Goal: Transaction & Acquisition: Purchase product/service

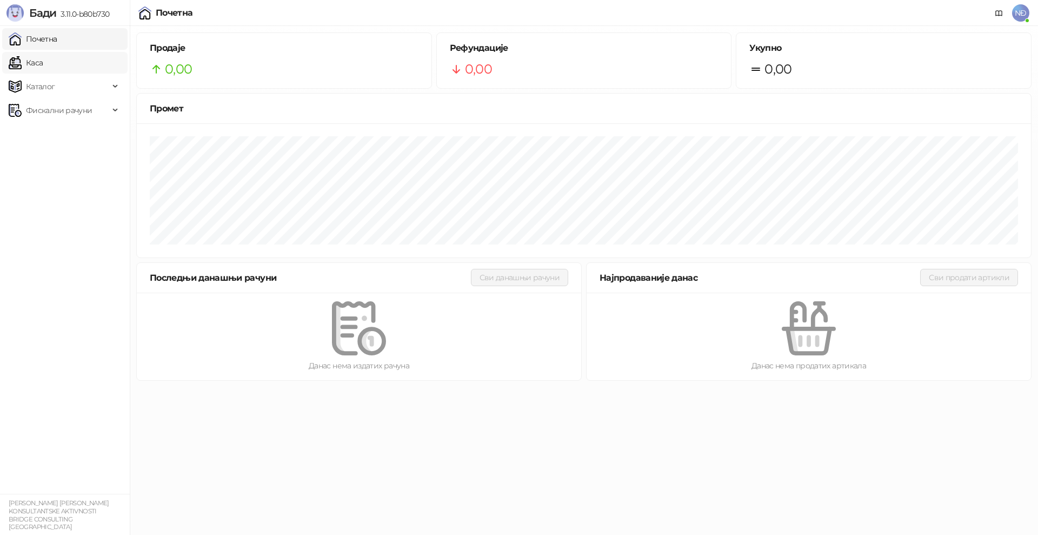
click at [43, 58] on link "Каса" at bounding box center [26, 63] width 34 height 22
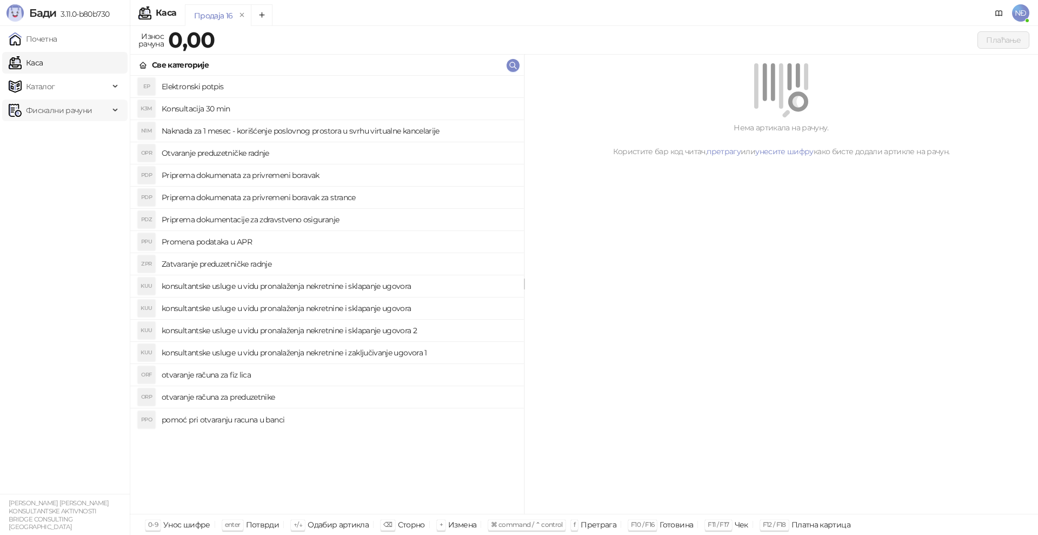
click at [52, 112] on span "Фискални рачуни" at bounding box center [59, 110] width 66 height 22
click at [63, 91] on span "Каталог" at bounding box center [59, 87] width 101 height 22
click at [55, 159] on link "Артикли" at bounding box center [38, 158] width 50 height 22
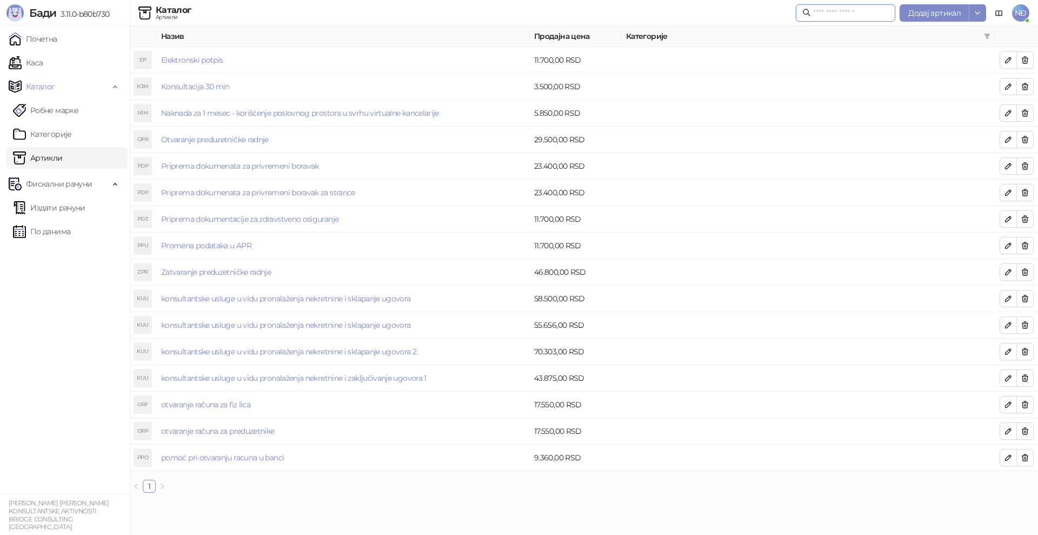
click at [849, 13] on input "text" at bounding box center [851, 13] width 76 height 12
click at [924, 12] on span "Додај артикал" at bounding box center [934, 13] width 52 height 10
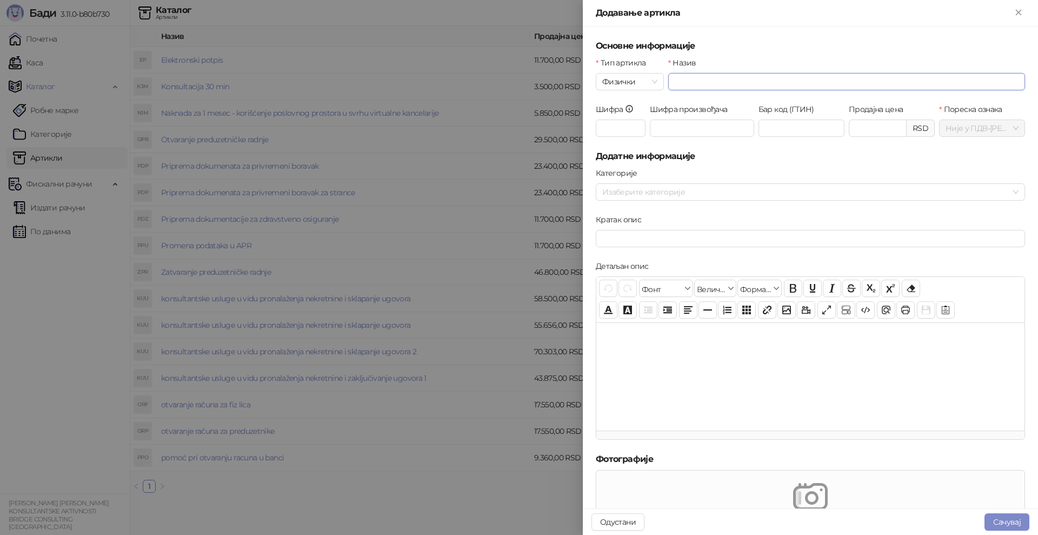
click at [675, 77] on input "Назив" at bounding box center [846, 81] width 357 height 17
type input "**********"
click at [881, 124] on input "Продајна цена" at bounding box center [877, 128] width 57 height 16
click at [629, 75] on span "Физички" at bounding box center [629, 82] width 55 height 16
type input "********"
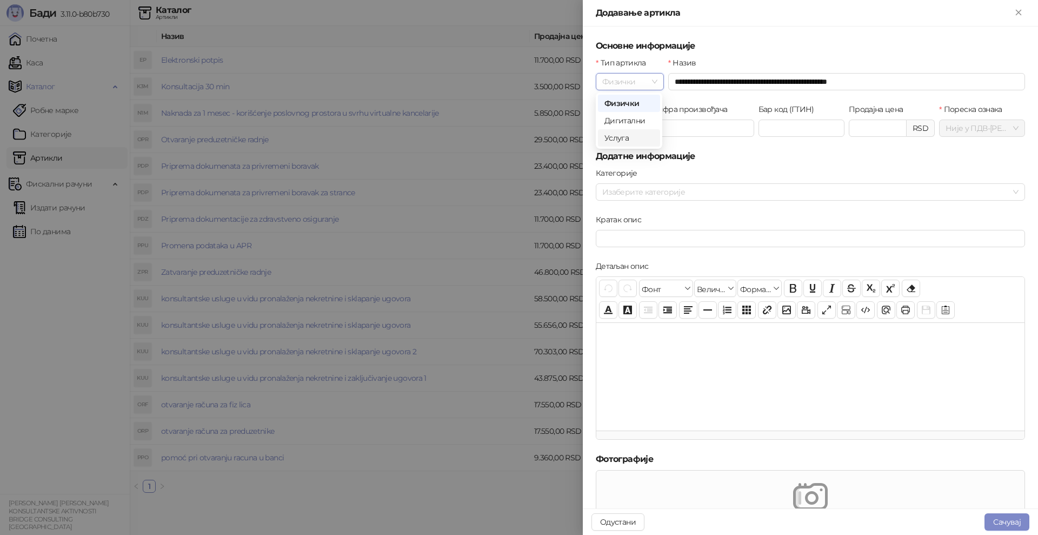
click at [627, 137] on div "Услуга" at bounding box center [628, 138] width 49 height 12
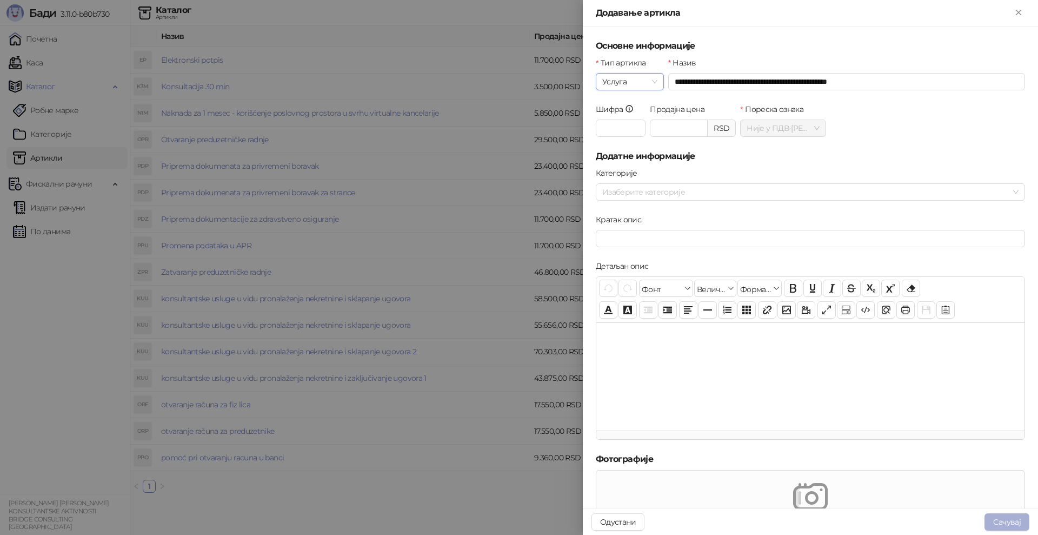
click at [1014, 523] on button "Сачувај" at bounding box center [1006, 521] width 45 height 17
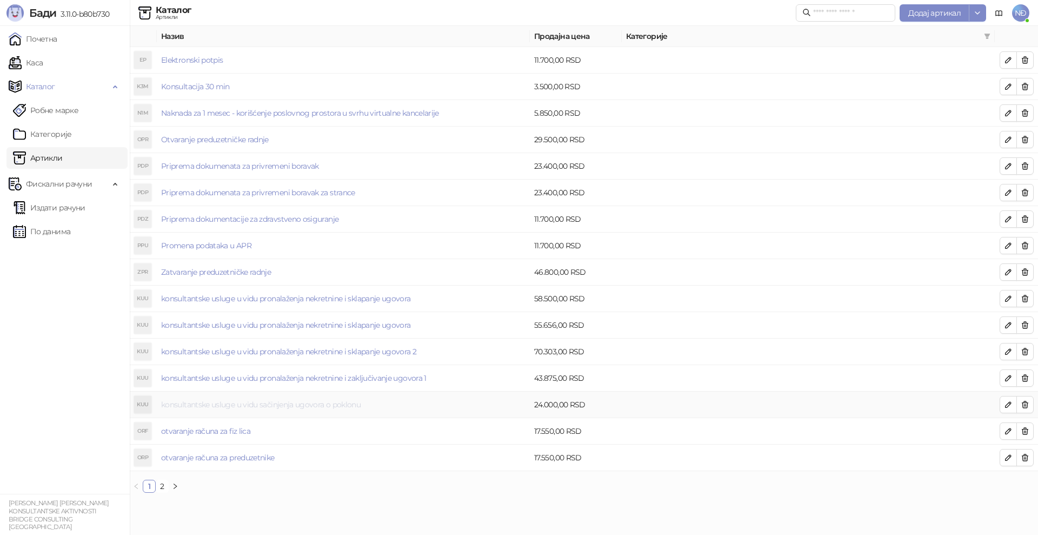
click at [331, 407] on link "konsultantske usluge u vidu sačinjenja ugovora o poklonu" at bounding box center [260, 404] width 199 height 10
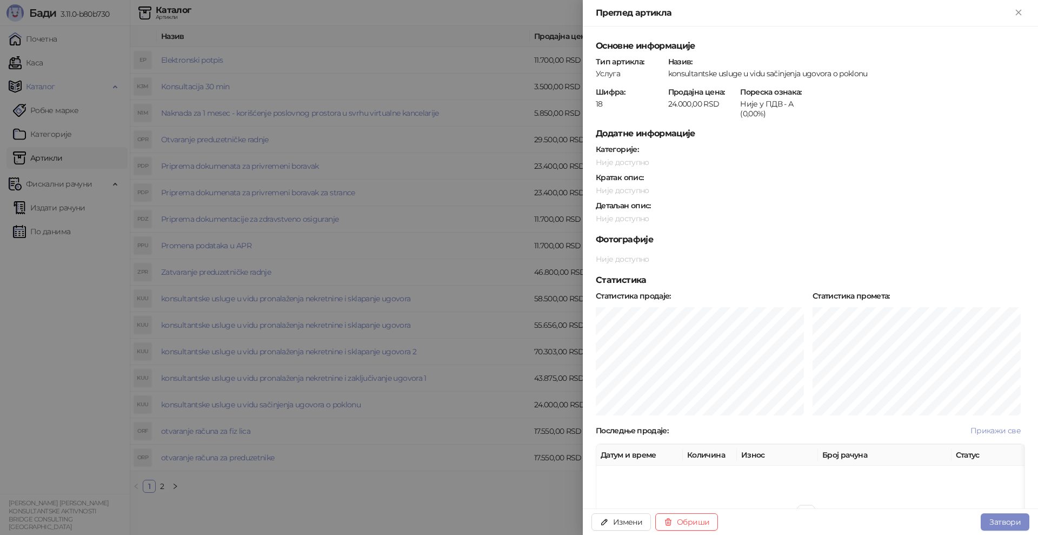
click at [37, 61] on div at bounding box center [519, 267] width 1038 height 535
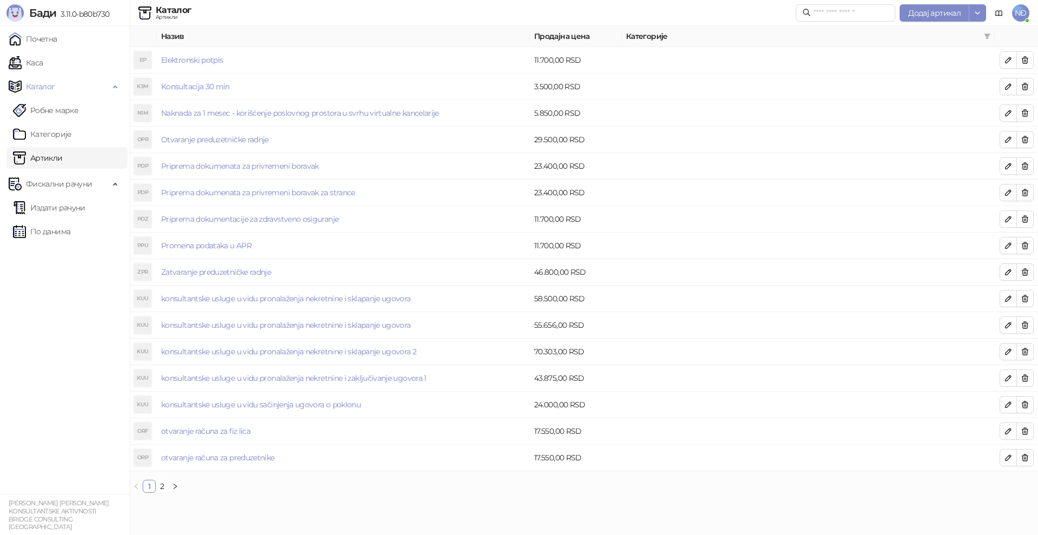
click at [37, 61] on link "Каса" at bounding box center [26, 63] width 34 height 22
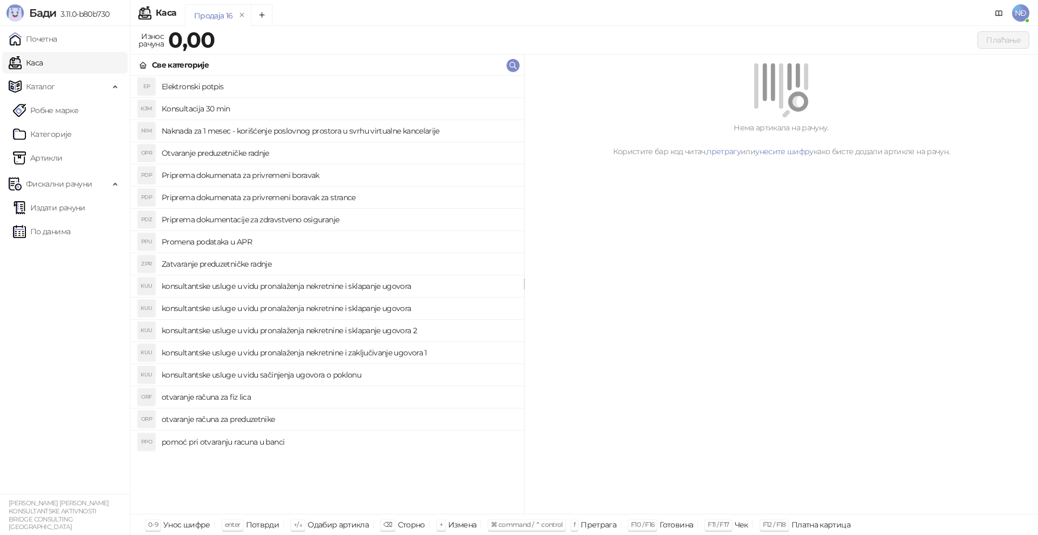
click at [300, 374] on h4 "konsultantske usluge u vidu sačinjenja ugovora o poklonu" at bounding box center [339, 374] width 354 height 17
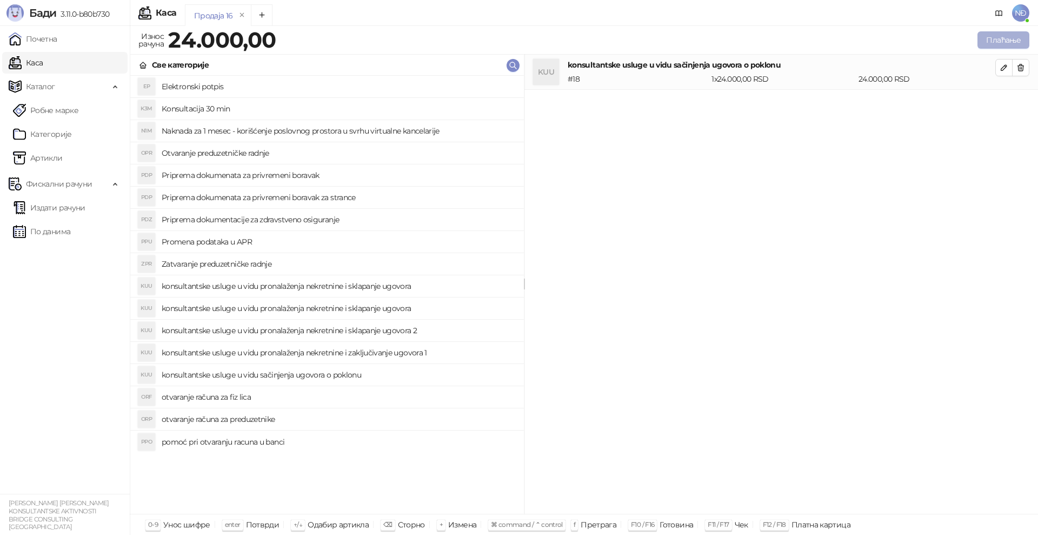
click at [992, 41] on button "Плаћање" at bounding box center [1003, 39] width 52 height 17
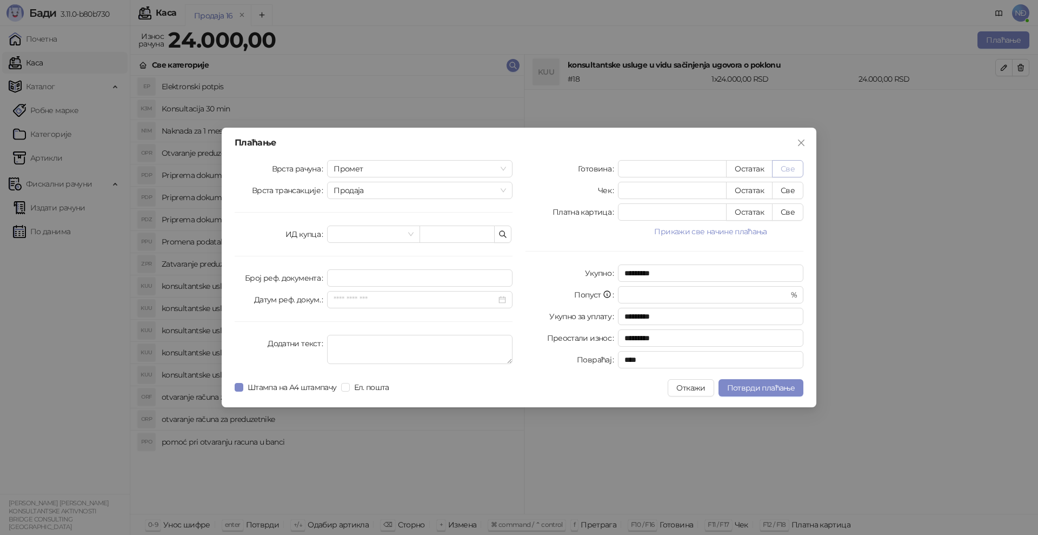
click at [787, 168] on button "Све" at bounding box center [787, 168] width 31 height 17
type input "*****"
type input "****"
click at [751, 388] on span "Потврди плаћање" at bounding box center [761, 388] width 68 height 10
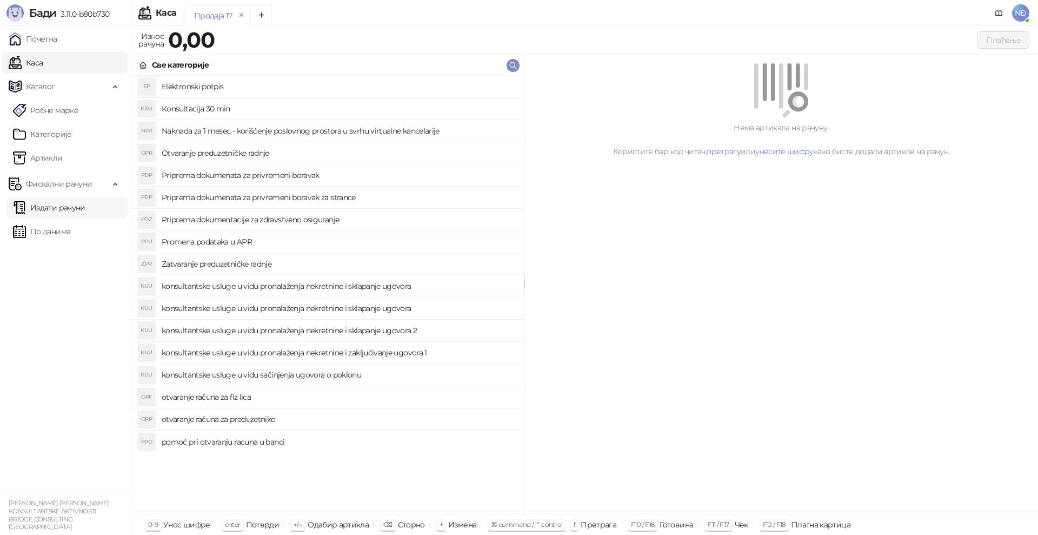
click at [58, 202] on link "Издати рачуни" at bounding box center [49, 208] width 72 height 22
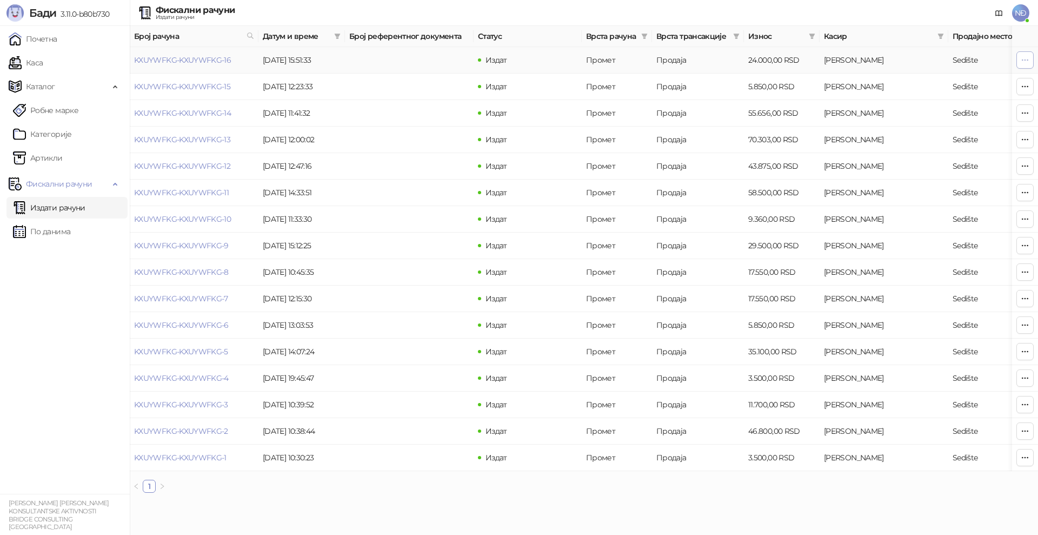
click at [1026, 64] on span "button" at bounding box center [1025, 60] width 9 height 10
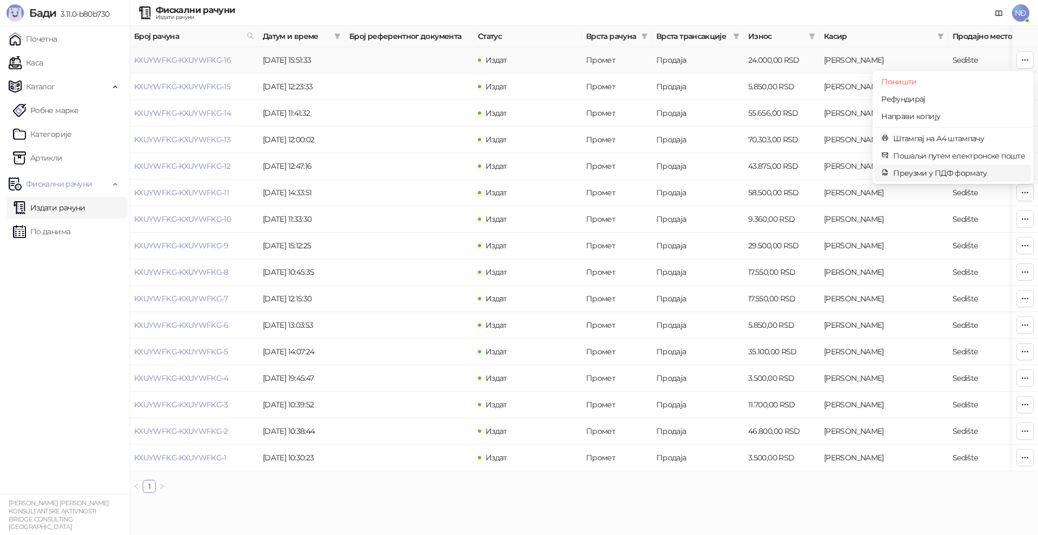
click at [949, 177] on span "Преузми у ПДФ формату" at bounding box center [959, 173] width 132 height 12
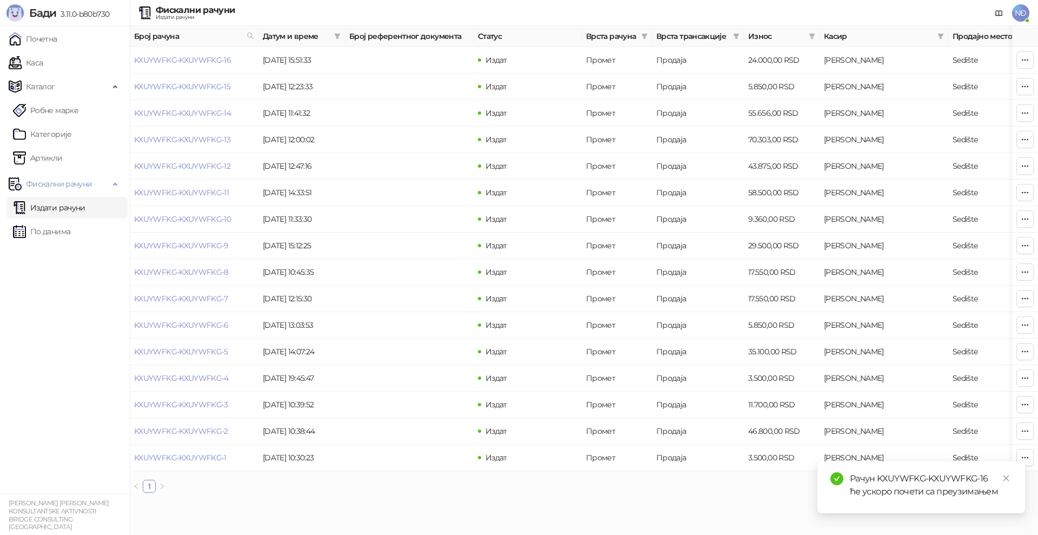
click at [912, 493] on div "Рачун KXUYWFKG-KXUYWFKG-16 ће ускоро почети са преузимањем" at bounding box center [931, 485] width 162 height 26
